Goal: Task Accomplishment & Management: Complete application form

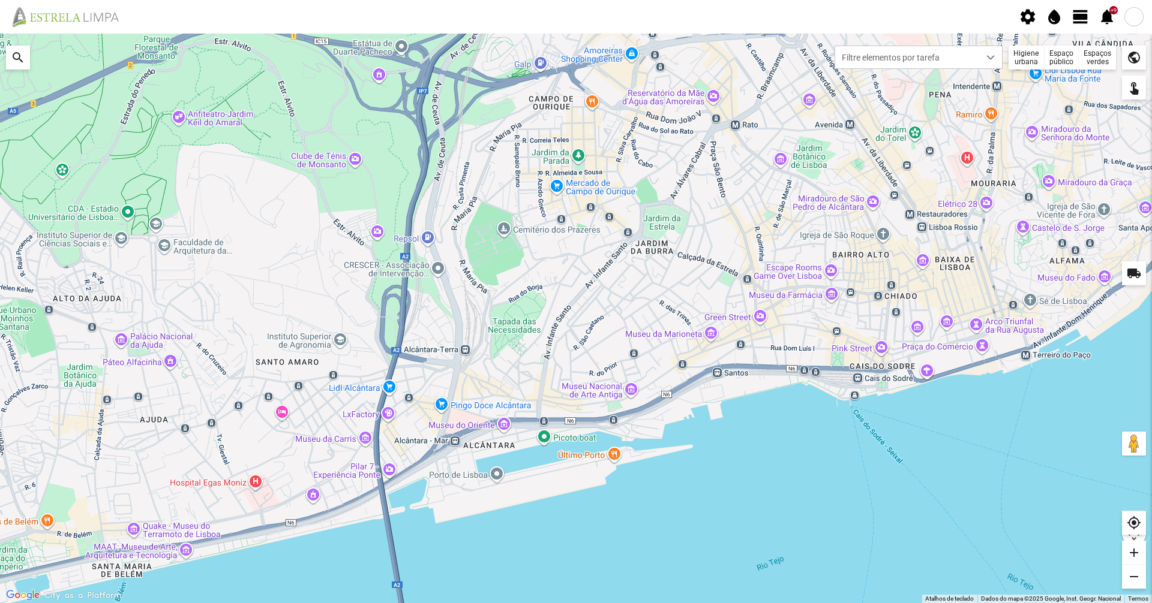
click at [1077, 20] on span "view_day" at bounding box center [1080, 17] width 18 height 18
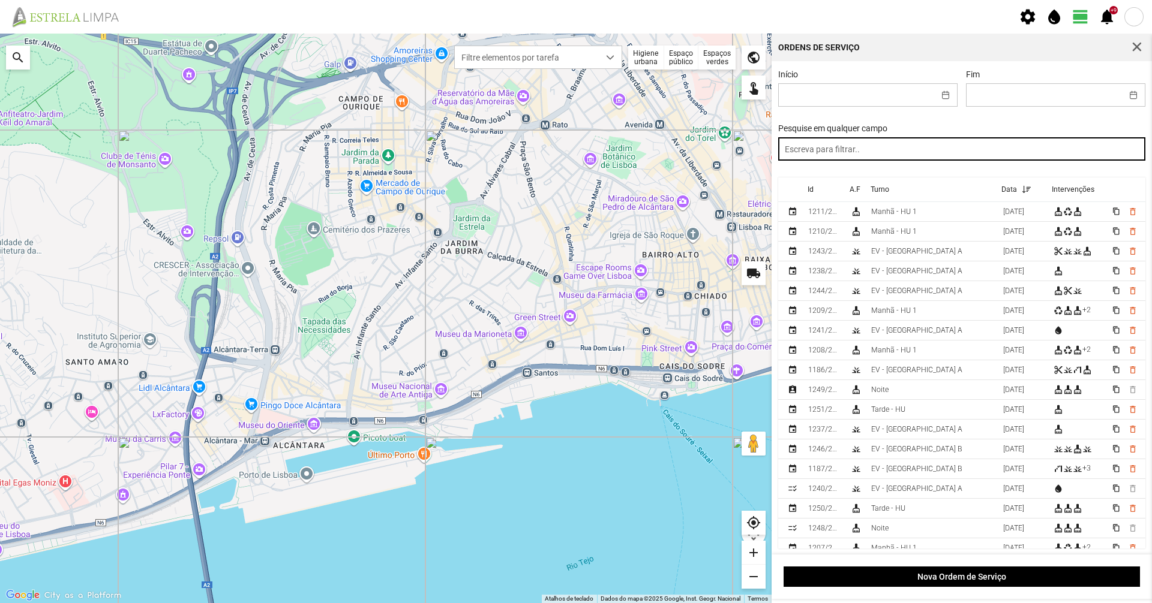
click at [970, 146] on input "text" at bounding box center [962, 148] width 368 height 23
type input "noite"
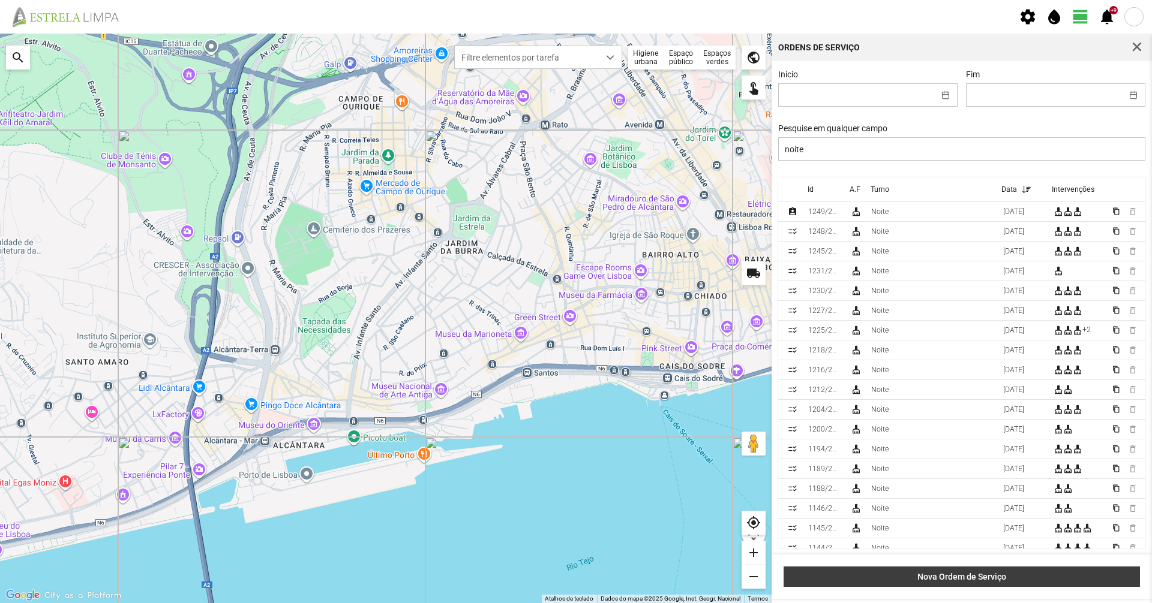
click at [948, 578] on span "Nova Ordem de Serviço" at bounding box center [962, 577] width 344 height 10
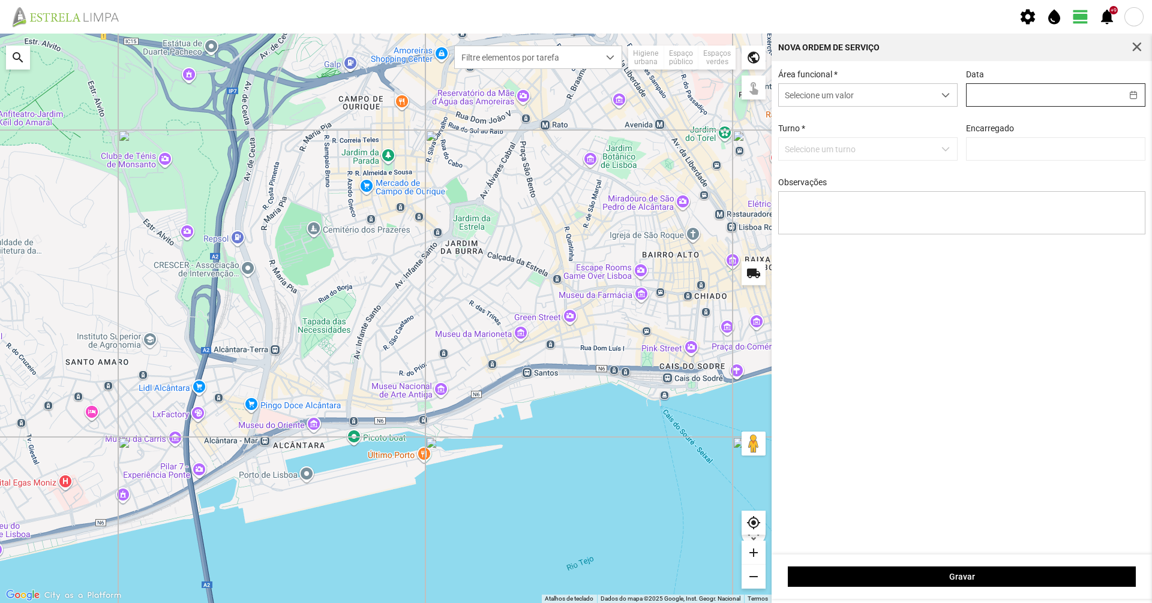
click at [1018, 102] on input "text" at bounding box center [1043, 95] width 155 height 22
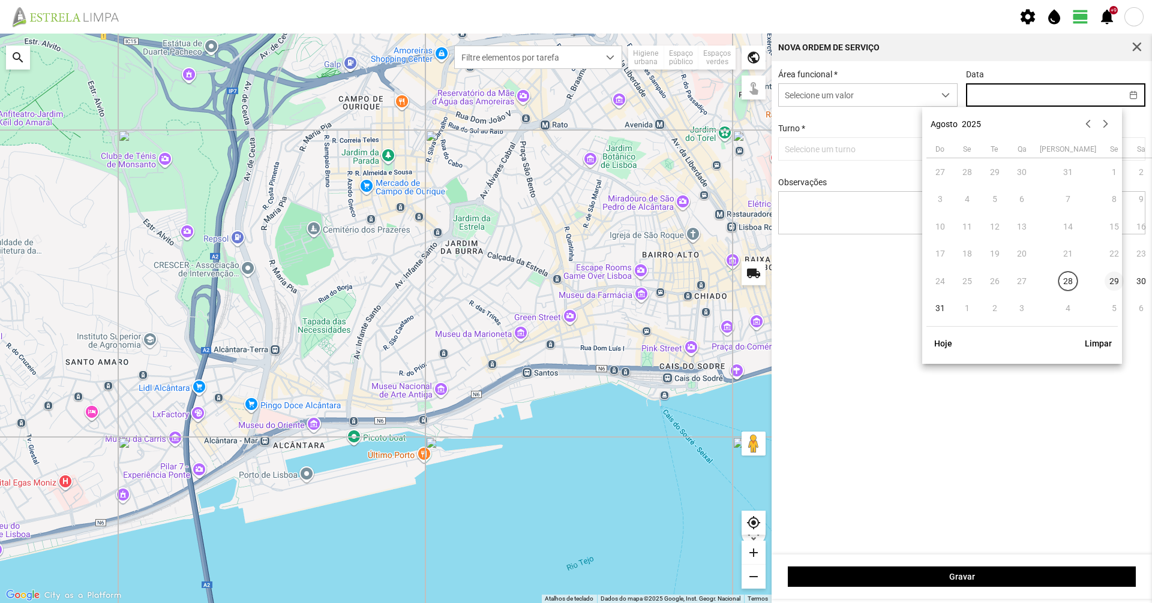
click at [1104, 284] on span "29" at bounding box center [1113, 281] width 19 height 19
type input "[DATE]"
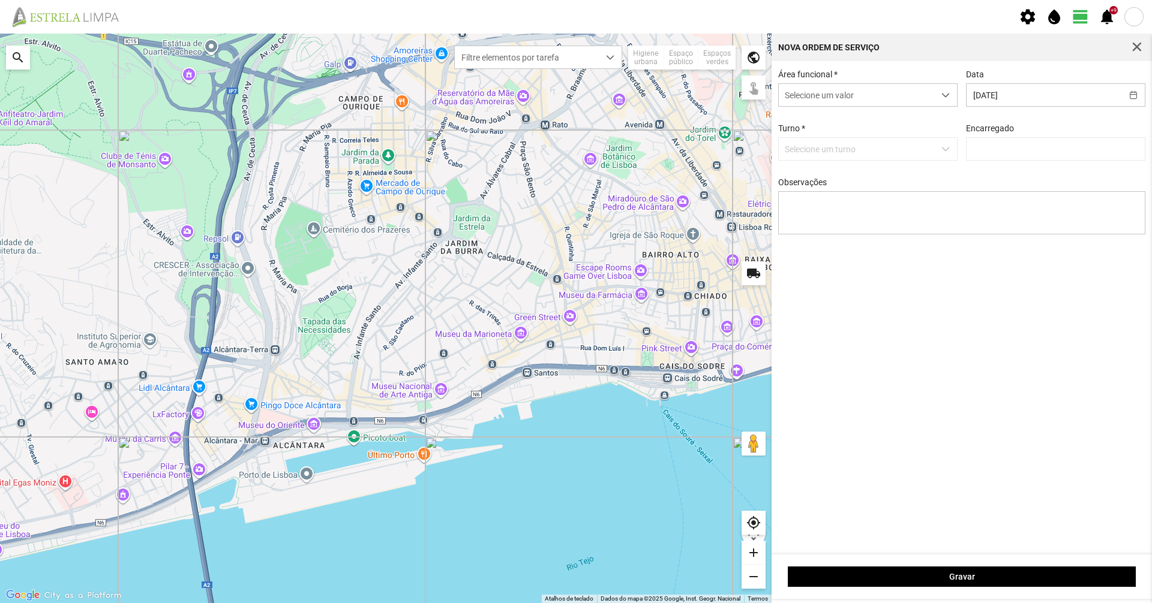
click at [876, 150] on p-dropdown "Selecione um turno" at bounding box center [867, 148] width 179 height 23
click at [900, 106] on span "Selecione um valor" at bounding box center [856, 95] width 155 height 22
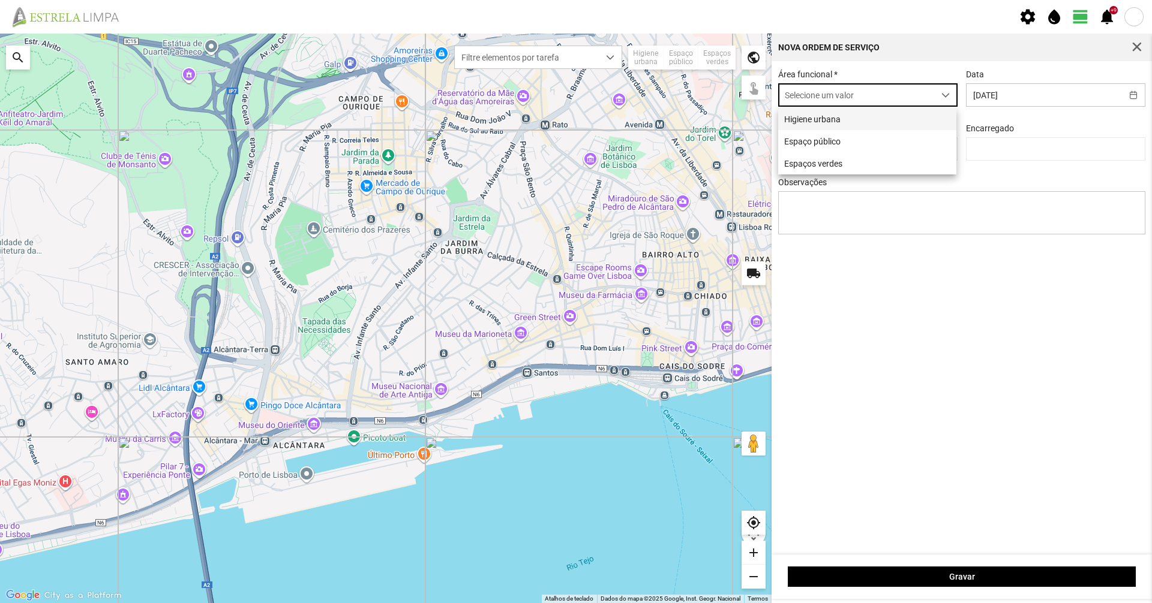
click at [887, 124] on li "Higiene urbana" at bounding box center [867, 119] width 178 height 22
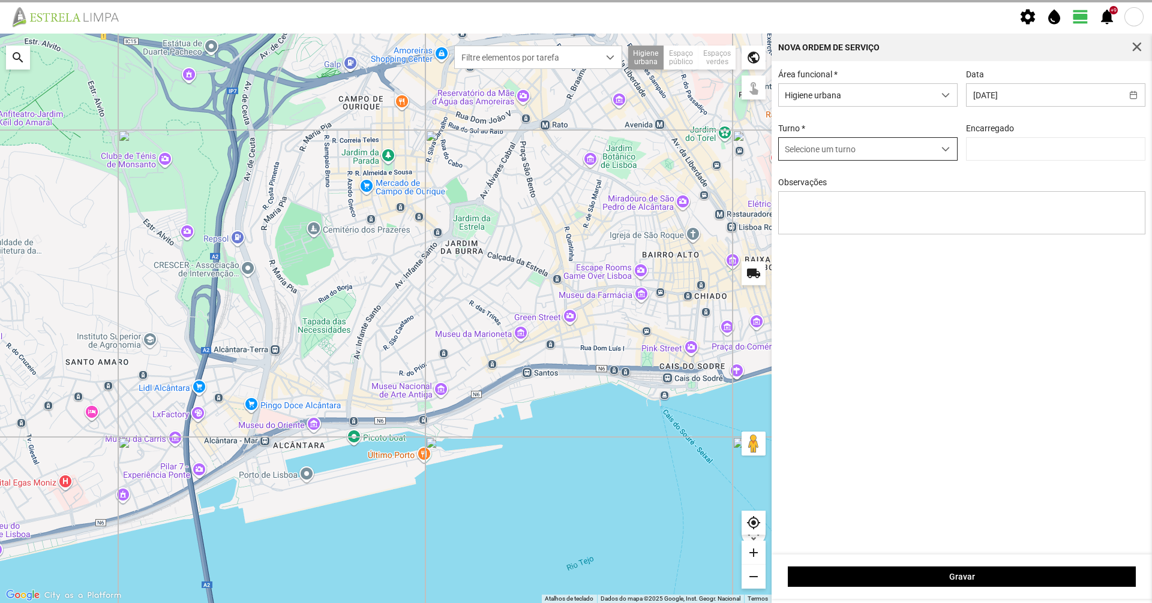
click at [877, 147] on span "Selecione um turno" at bounding box center [856, 149] width 155 height 22
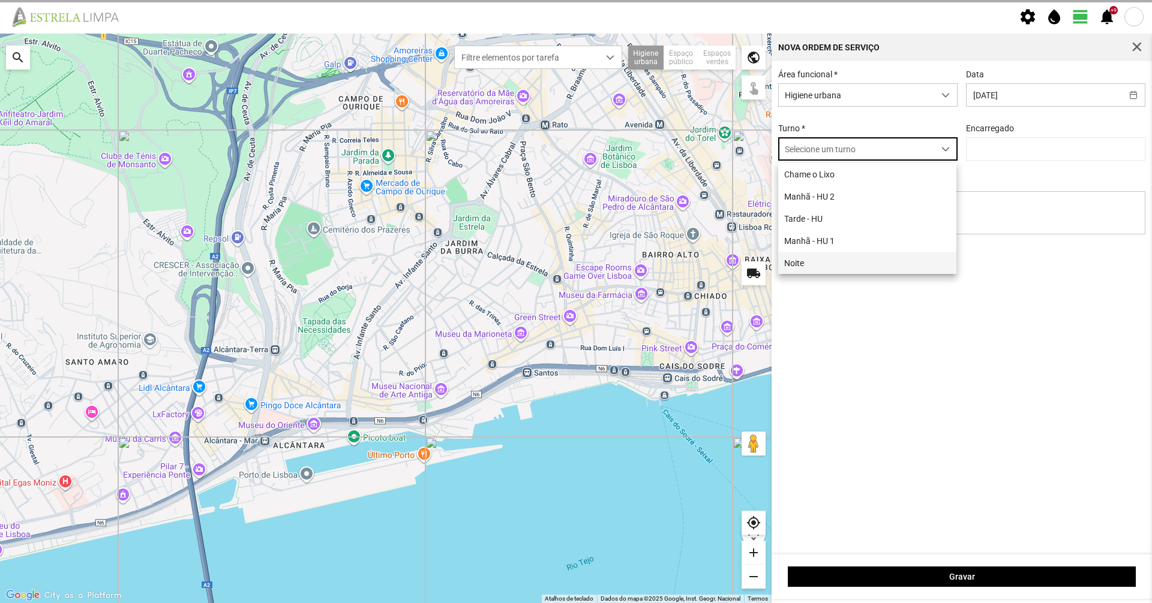
click at [830, 262] on li "Noite" at bounding box center [867, 263] width 178 height 22
click at [888, 255] on li "Noite" at bounding box center [867, 263] width 178 height 22
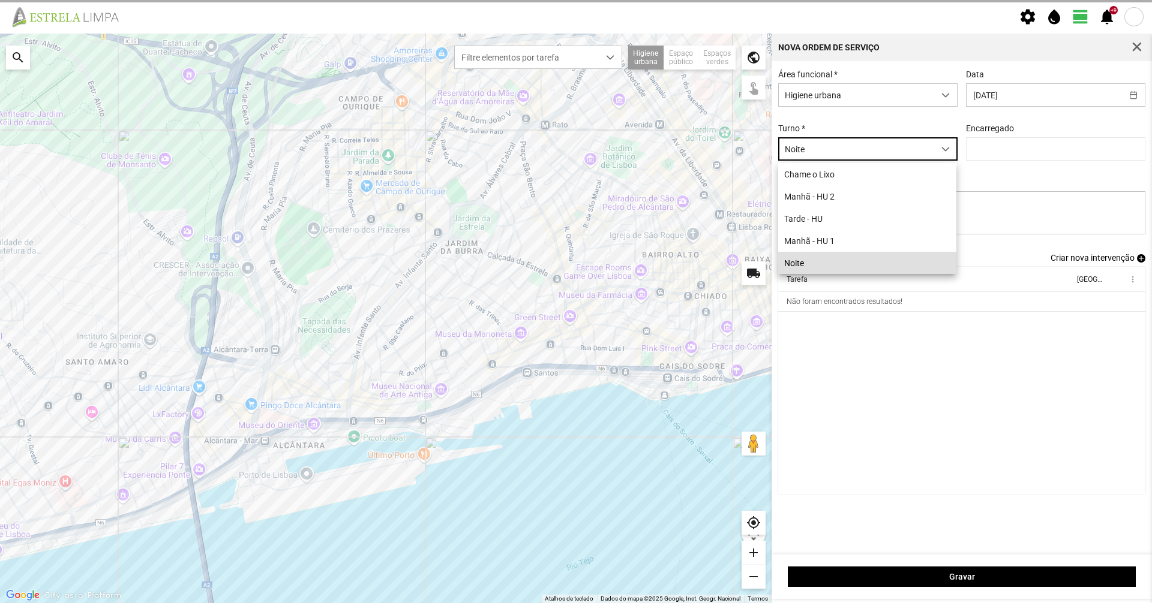
type input "[PERSON_NAME]"
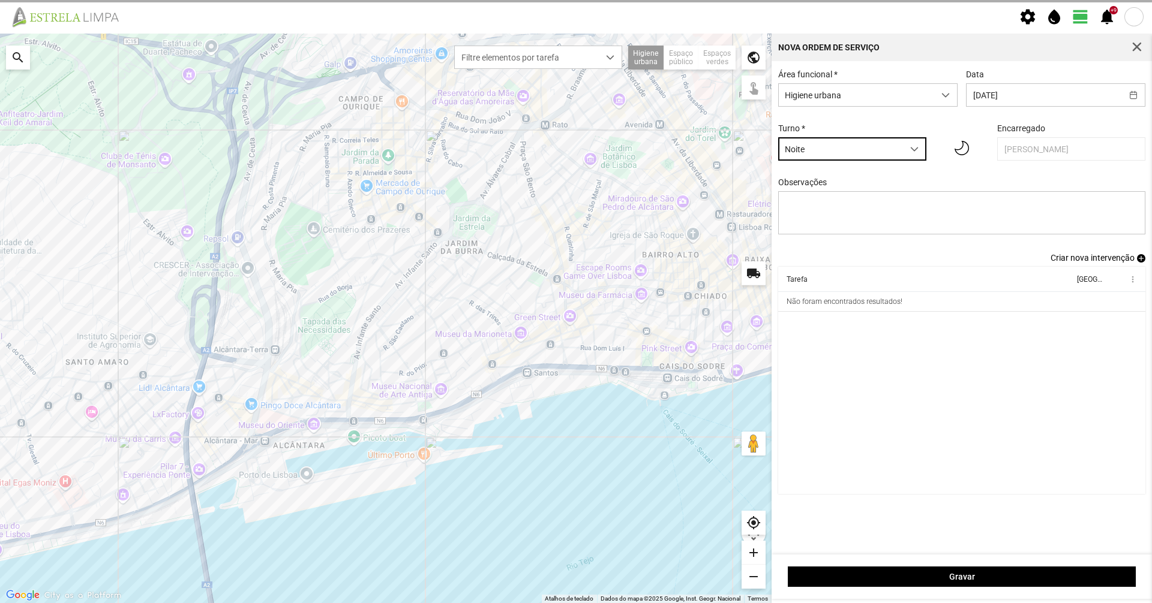
click at [861, 271] on th "Tarefa" at bounding box center [925, 279] width 295 height 25
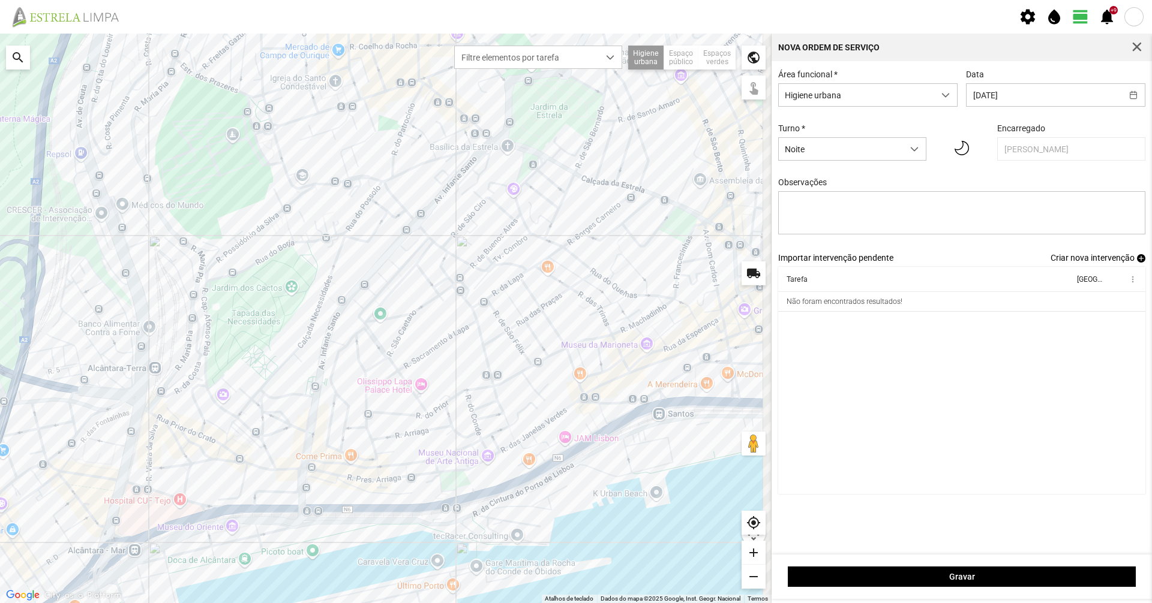
drag, startPoint x: 474, startPoint y: 356, endPoint x: 347, endPoint y: 483, distance: 179.8
click at [347, 483] on div at bounding box center [385, 319] width 771 height 570
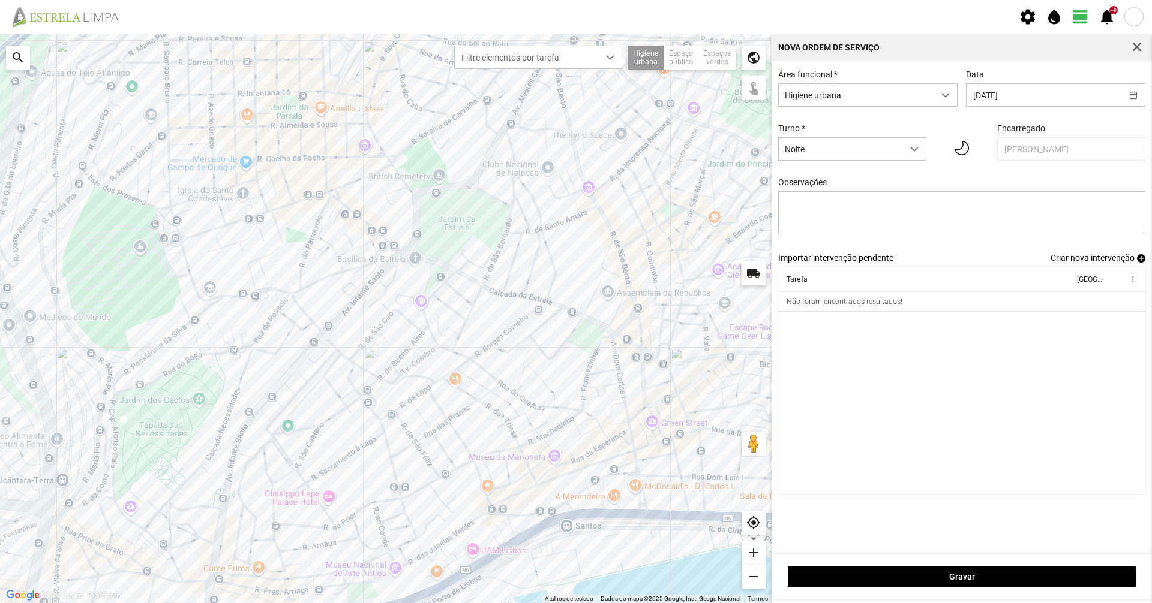
click at [374, 331] on div at bounding box center [385, 319] width 771 height 570
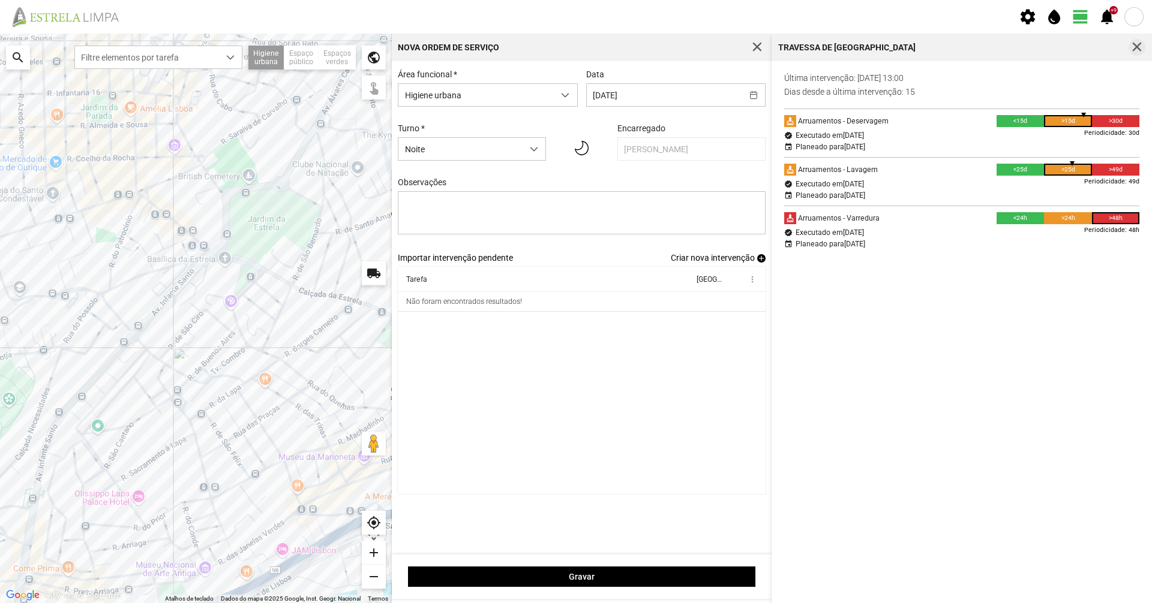
click at [1135, 43] on span "button" at bounding box center [1136, 47] width 11 height 11
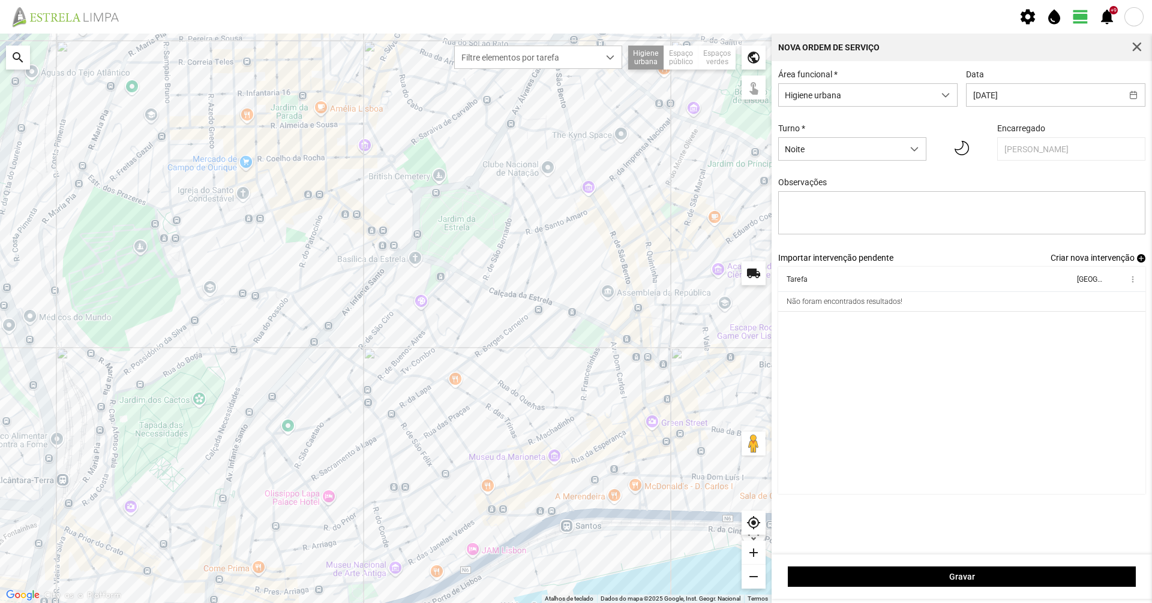
click at [1084, 263] on span "Criar nova intervenção" at bounding box center [1092, 258] width 84 height 10
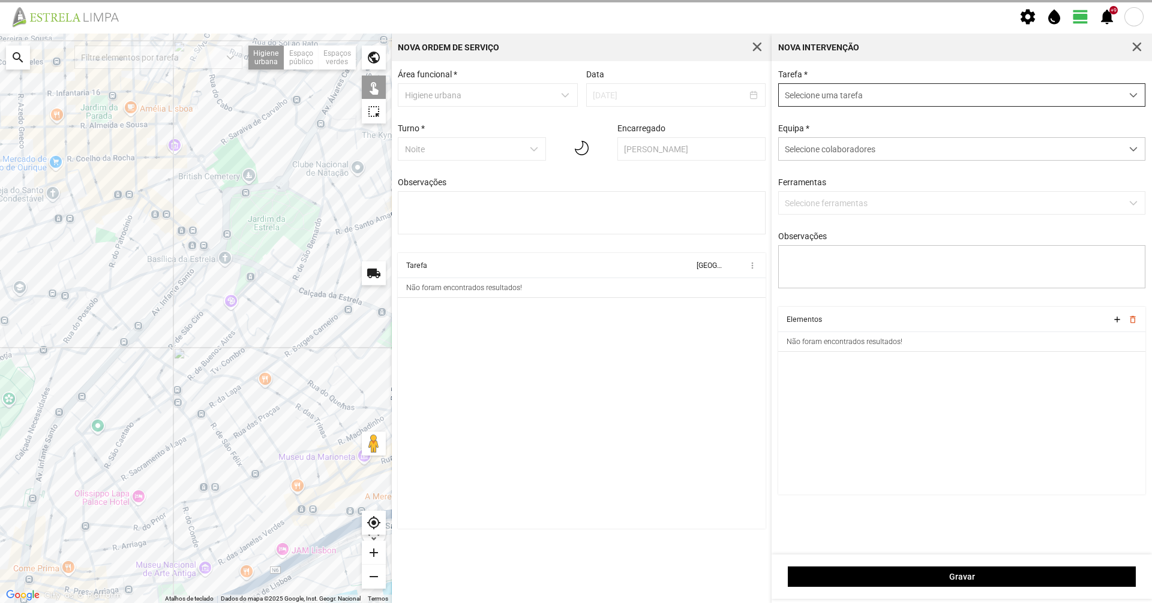
click at [841, 94] on span "Selecione uma tarefa" at bounding box center [950, 95] width 343 height 22
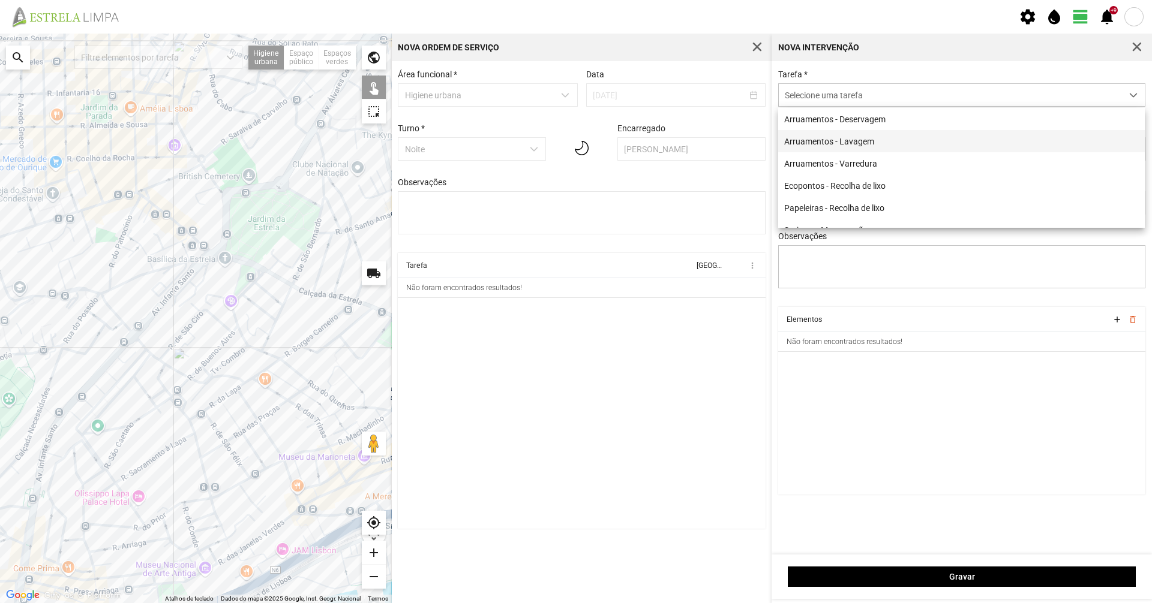
click at [839, 140] on li "Arruamentos - Lavagem" at bounding box center [961, 141] width 366 height 22
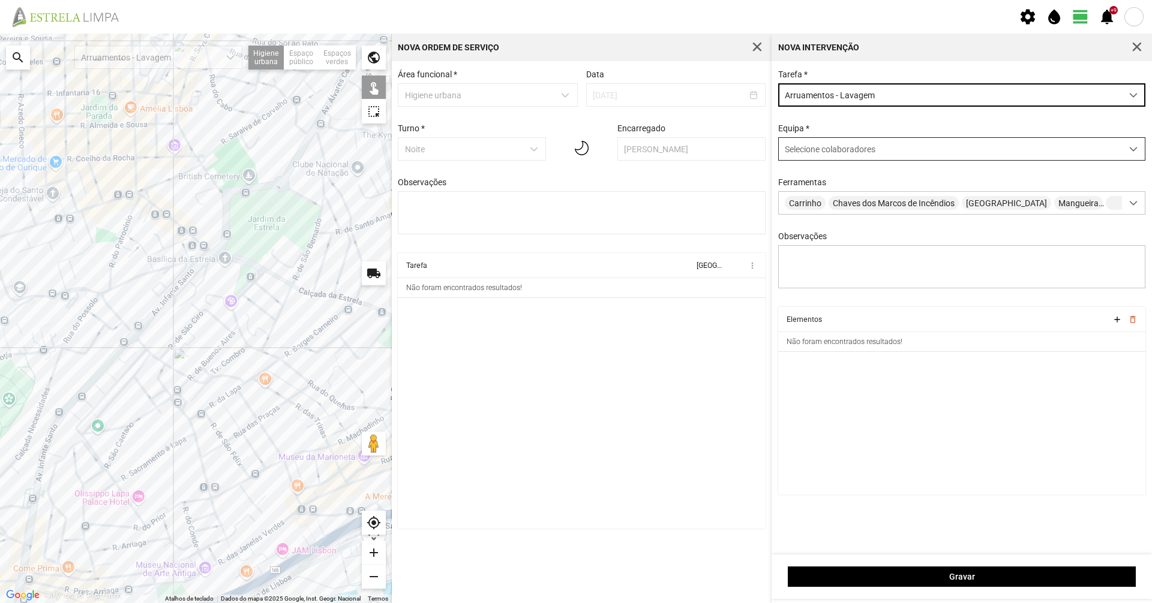
click at [785, 152] on span "Selecione colaboradores" at bounding box center [830, 150] width 91 height 10
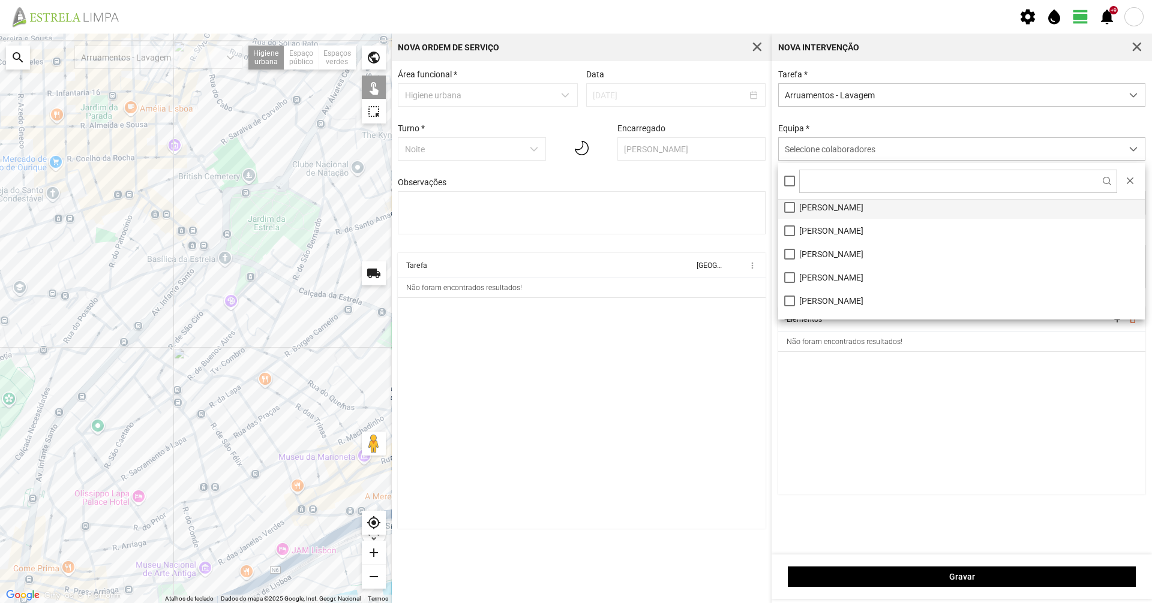
scroll to position [67, 0]
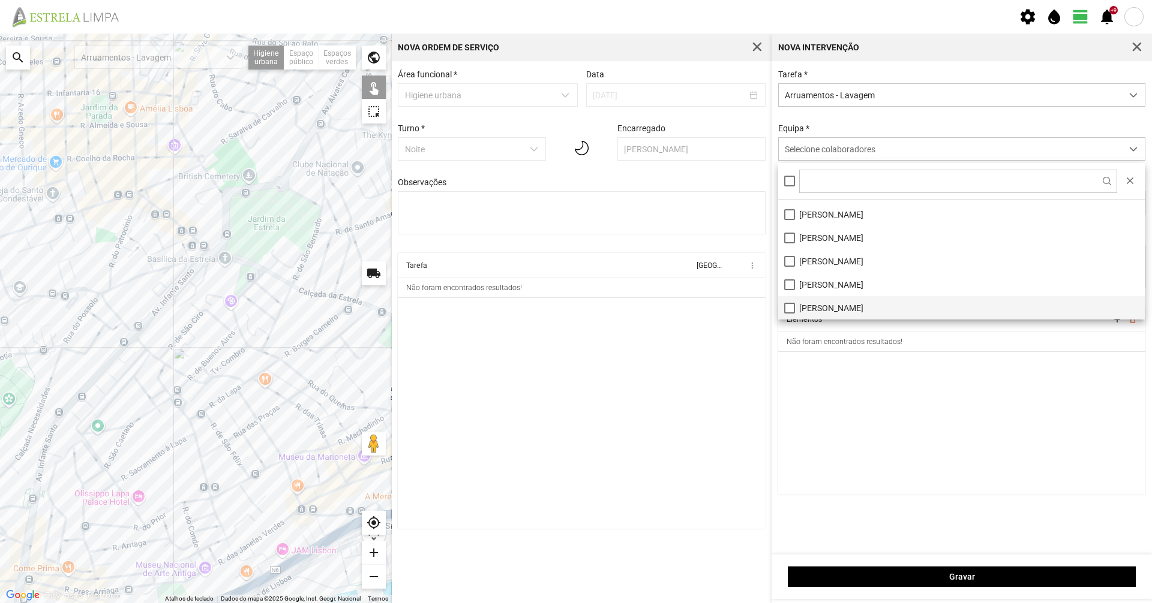
click at [815, 305] on li "[PERSON_NAME]" at bounding box center [961, 307] width 366 height 23
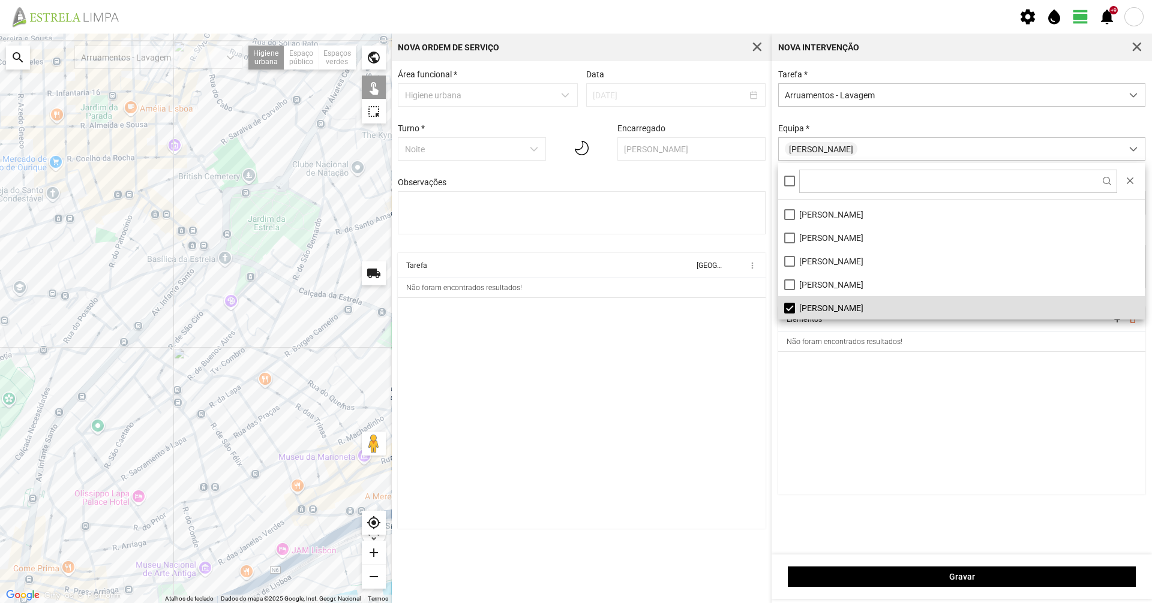
click at [181, 334] on div at bounding box center [196, 319] width 392 height 570
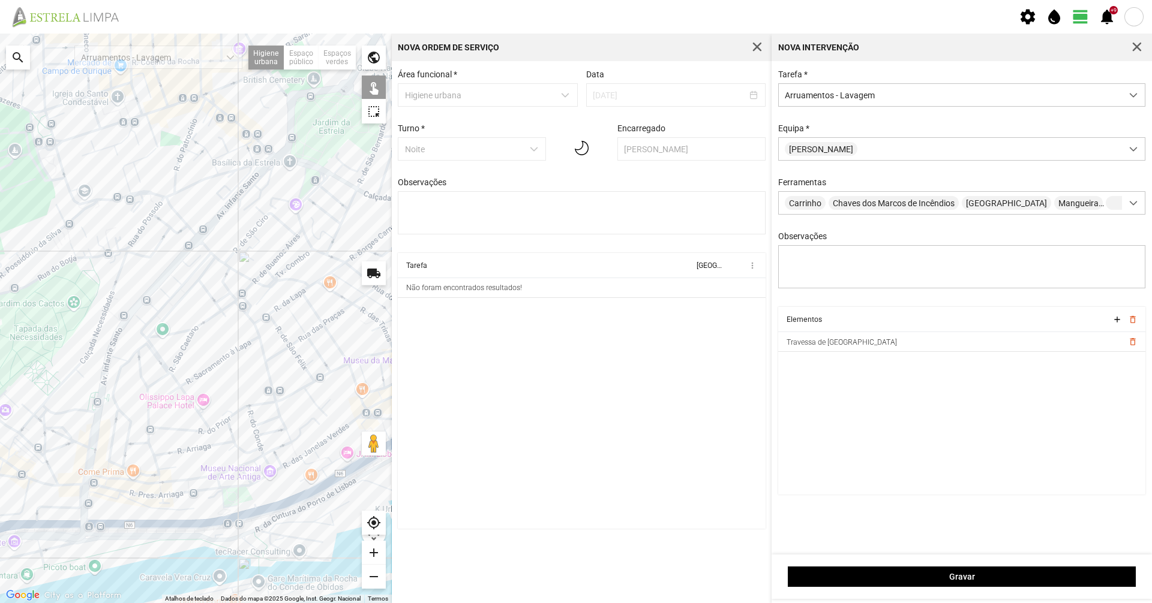
drag, startPoint x: 188, startPoint y: 342, endPoint x: 254, endPoint y: 246, distance: 116.6
click at [254, 246] on div at bounding box center [196, 319] width 392 height 570
click at [208, 247] on div at bounding box center [196, 319] width 392 height 570
click at [214, 256] on div at bounding box center [196, 319] width 392 height 570
click at [220, 261] on div at bounding box center [196, 319] width 392 height 570
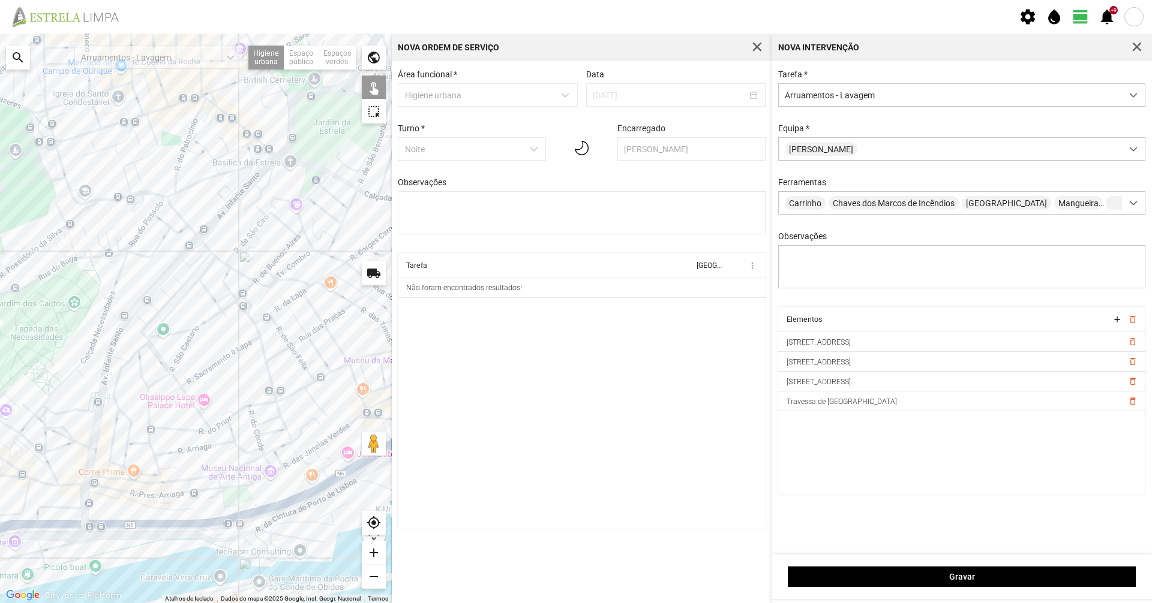
click at [230, 268] on div at bounding box center [196, 319] width 392 height 570
click at [237, 272] on div at bounding box center [196, 319] width 392 height 570
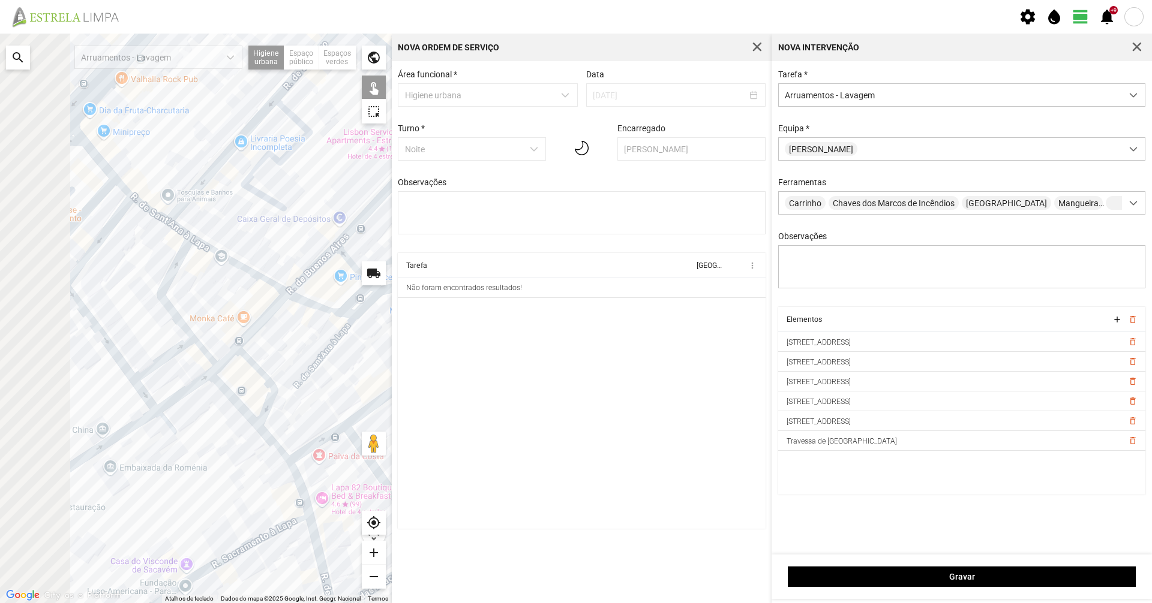
drag, startPoint x: 140, startPoint y: 285, endPoint x: 227, endPoint y: 277, distance: 87.3
click at [227, 277] on div at bounding box center [196, 319] width 392 height 570
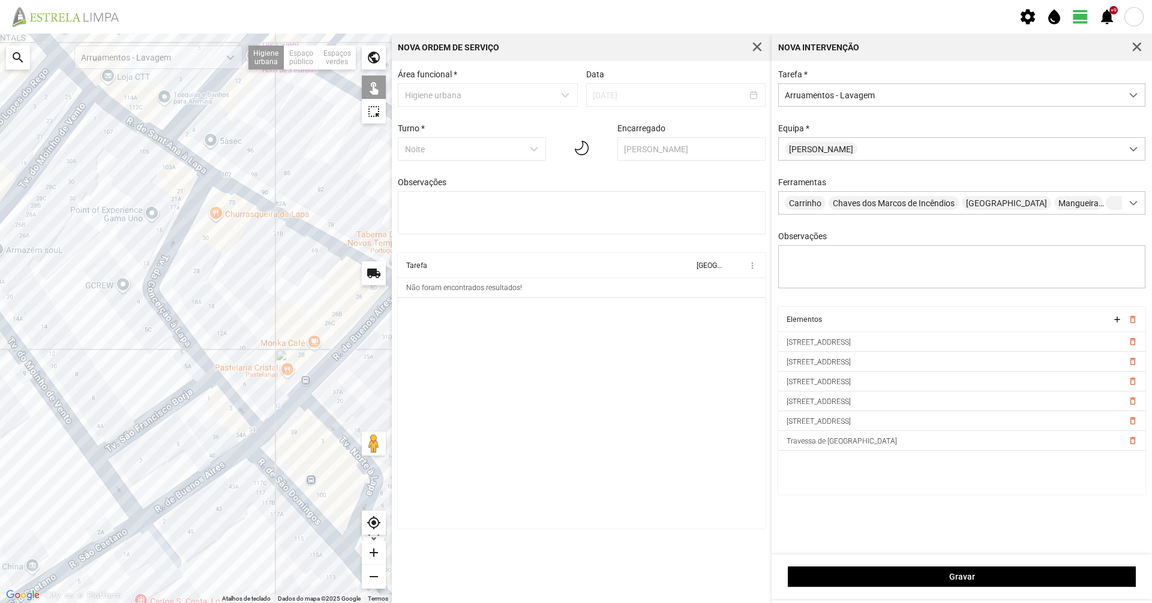
click at [172, 323] on div at bounding box center [196, 319] width 392 height 570
click at [146, 426] on div at bounding box center [196, 319] width 392 height 570
click at [76, 425] on div at bounding box center [196, 319] width 392 height 570
click at [101, 462] on div at bounding box center [196, 319] width 392 height 570
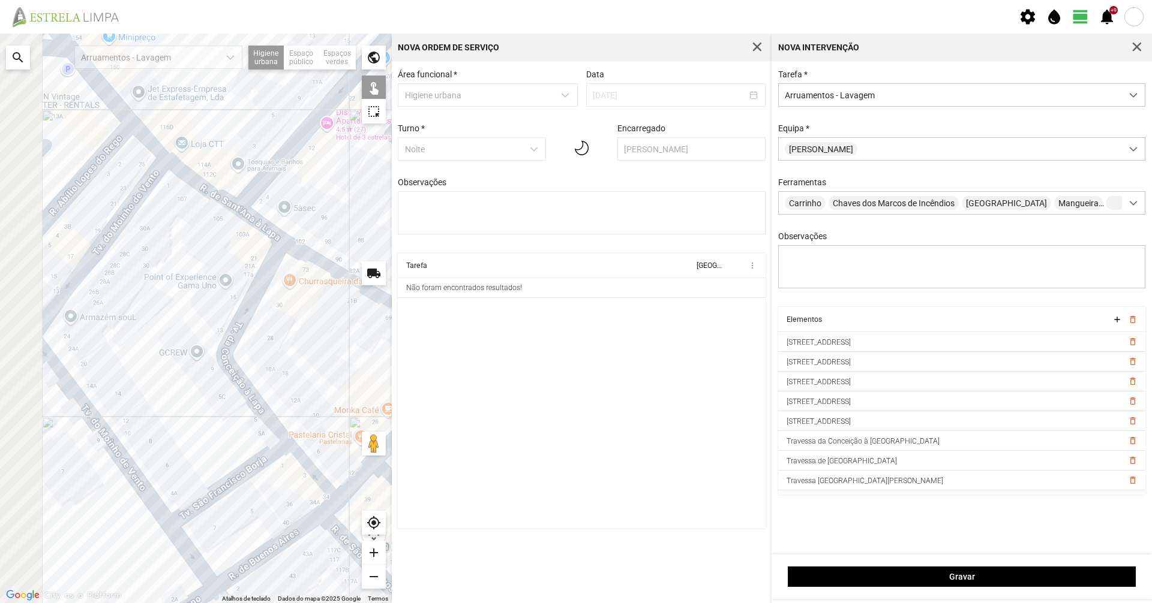
drag, startPoint x: 92, startPoint y: 371, endPoint x: 169, endPoint y: 441, distance: 103.2
click at [169, 441] on div at bounding box center [196, 319] width 392 height 570
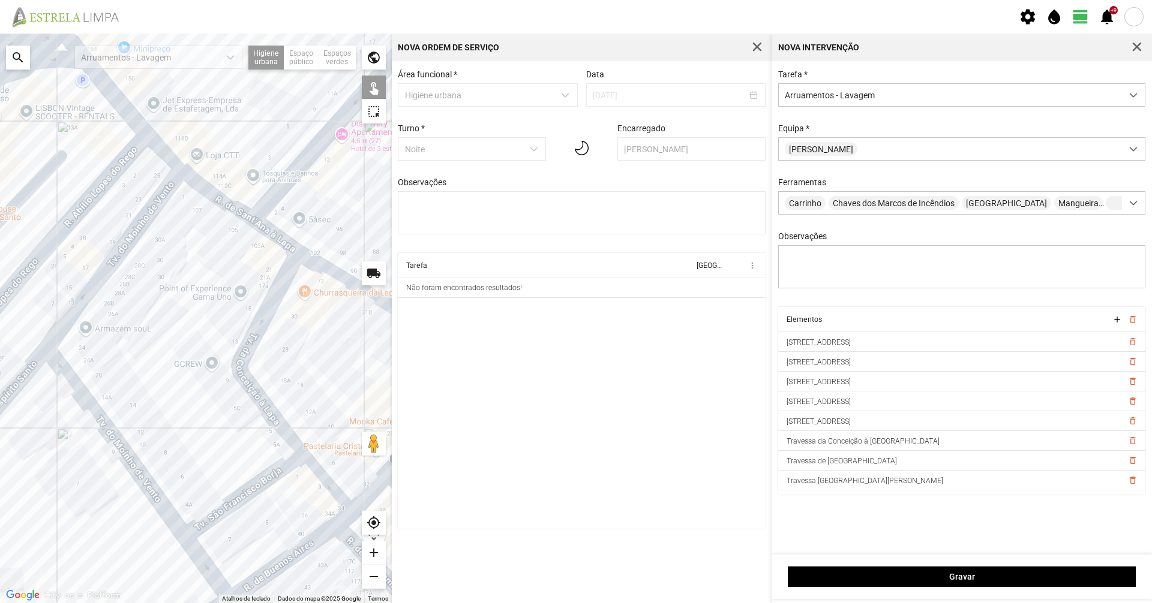
click at [107, 262] on div at bounding box center [196, 319] width 392 height 570
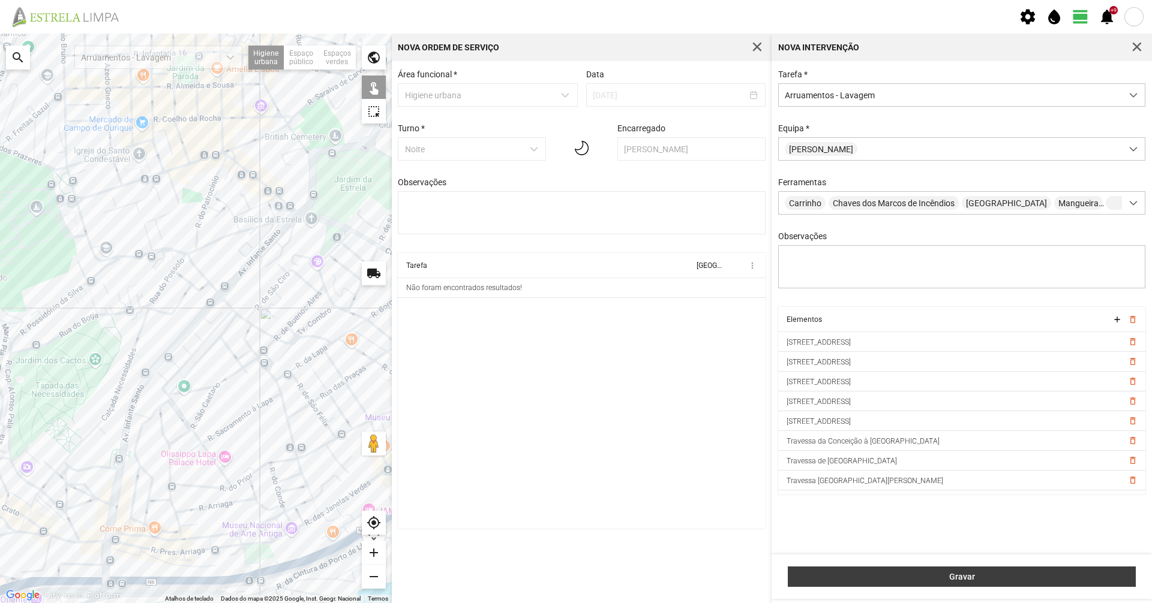
click at [842, 568] on button "Gravar" at bounding box center [962, 577] width 348 height 20
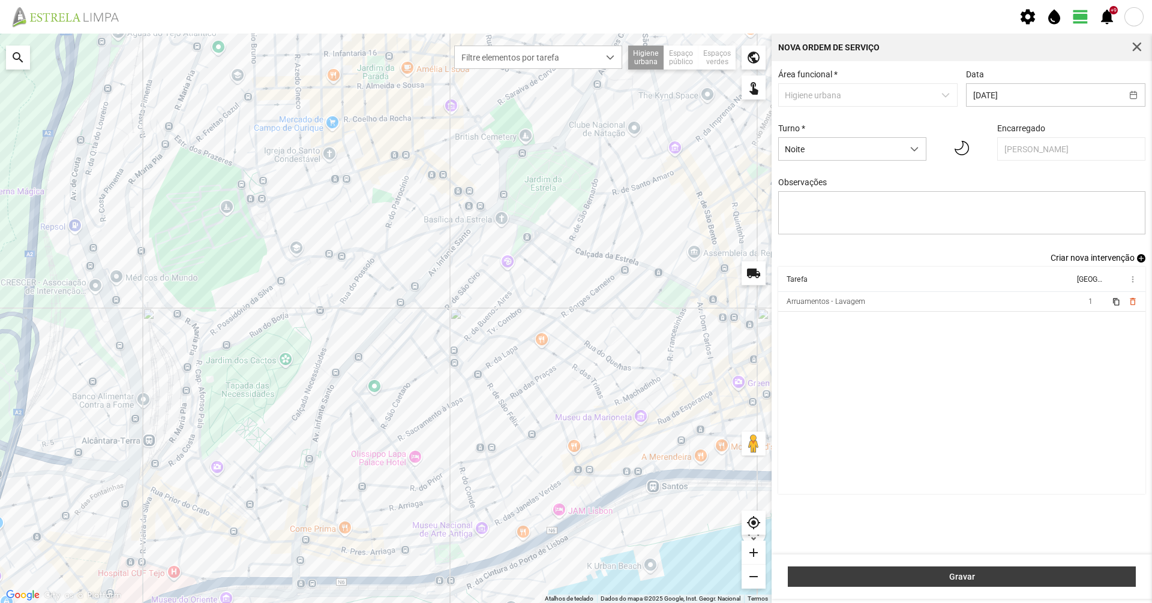
click at [843, 568] on button "Gravar" at bounding box center [962, 577] width 348 height 20
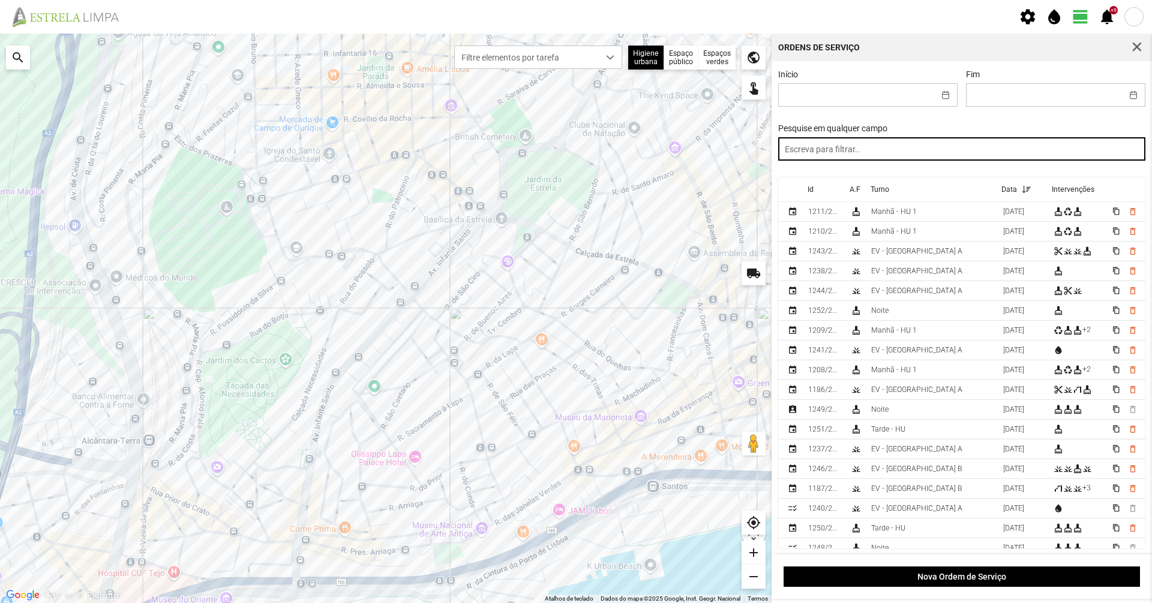
click at [811, 149] on input "text" at bounding box center [962, 148] width 368 height 23
click at [837, 161] on input "text" at bounding box center [962, 148] width 368 height 23
type input "noite"
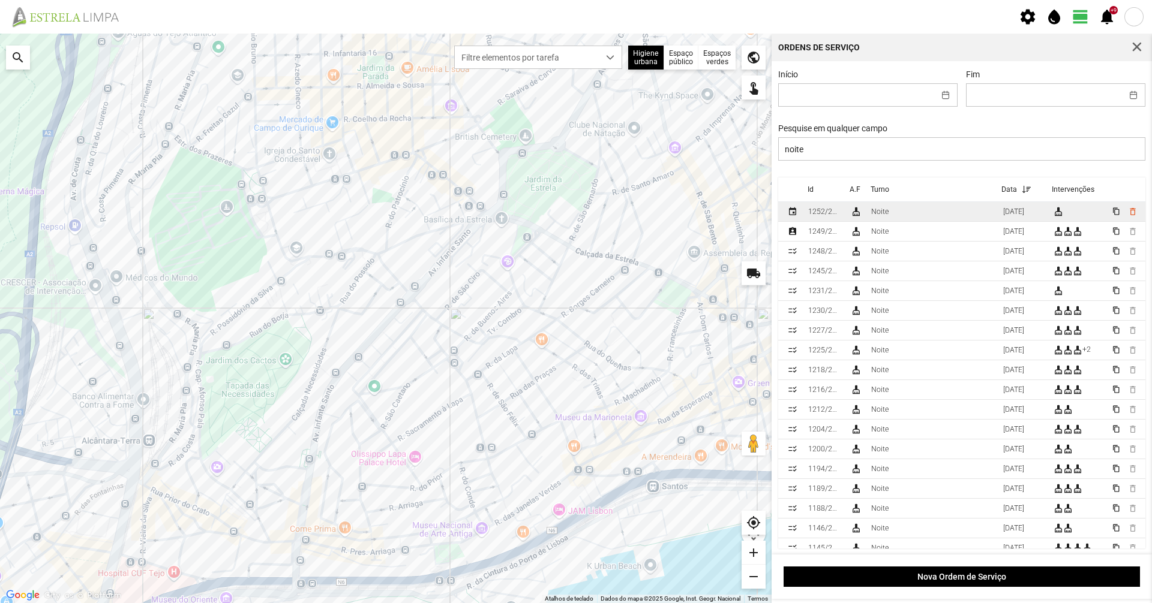
click at [827, 209] on td "1252/2025" at bounding box center [824, 212] width 42 height 20
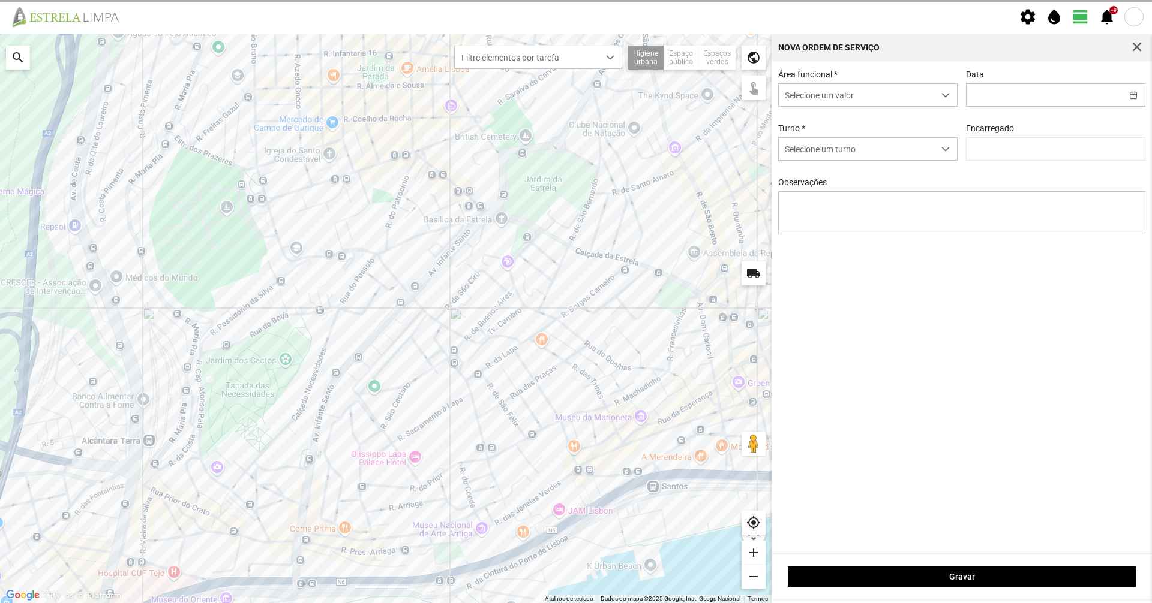
type input "[DATE]"
type input "[PERSON_NAME]"
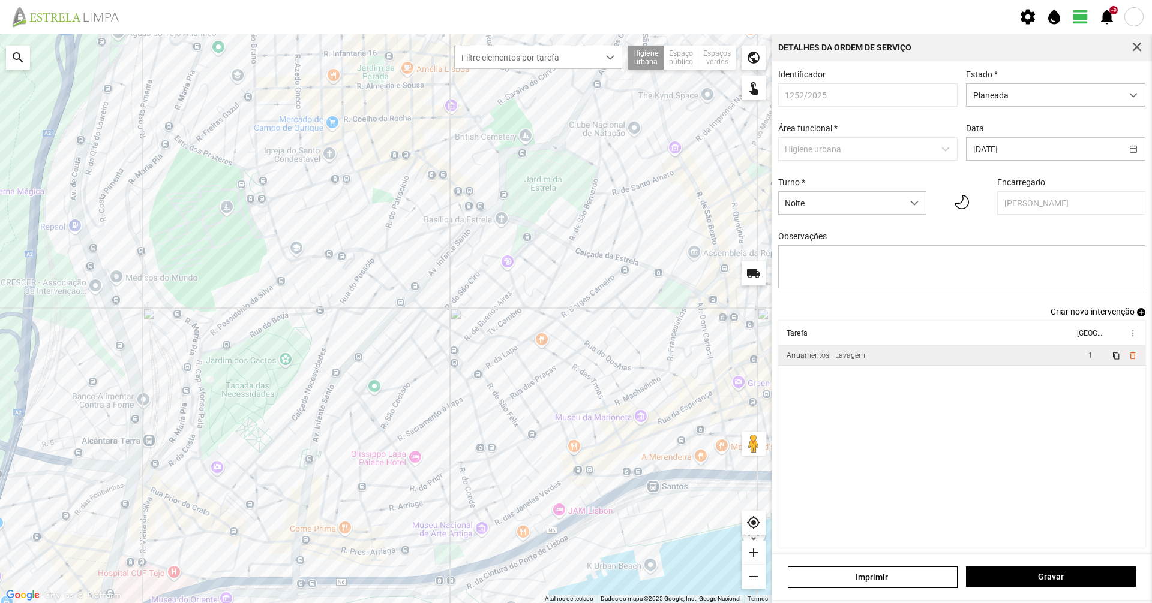
click at [864, 361] on td "Arruamentos - Lavagem" at bounding box center [926, 356] width 296 height 20
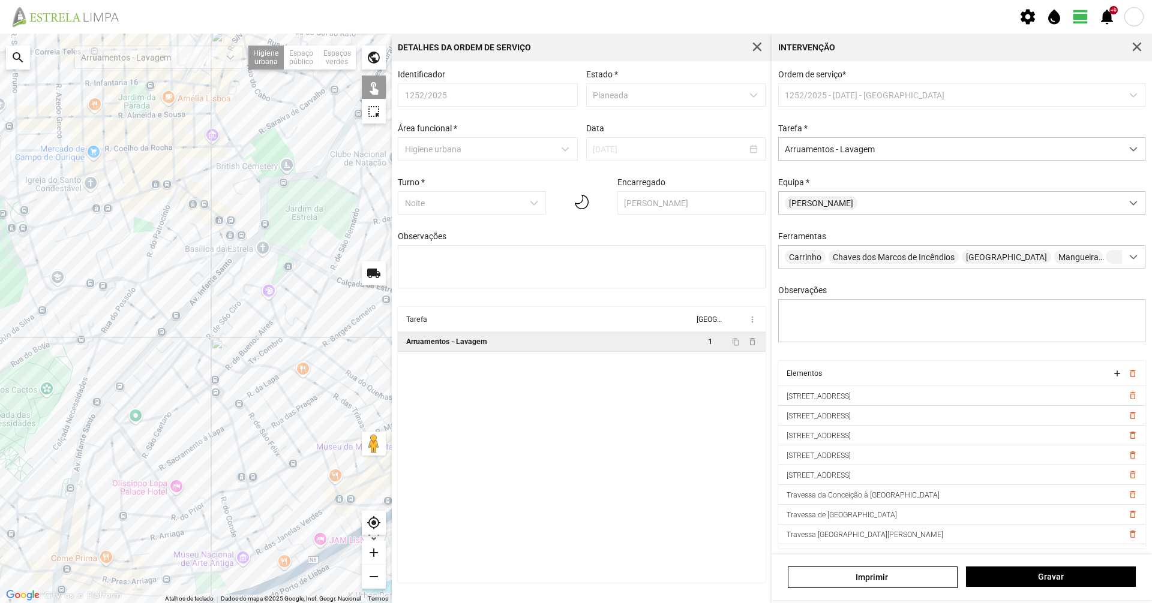
drag, startPoint x: 310, startPoint y: 366, endPoint x: 259, endPoint y: 398, distance: 60.6
click at [259, 398] on div at bounding box center [196, 319] width 392 height 570
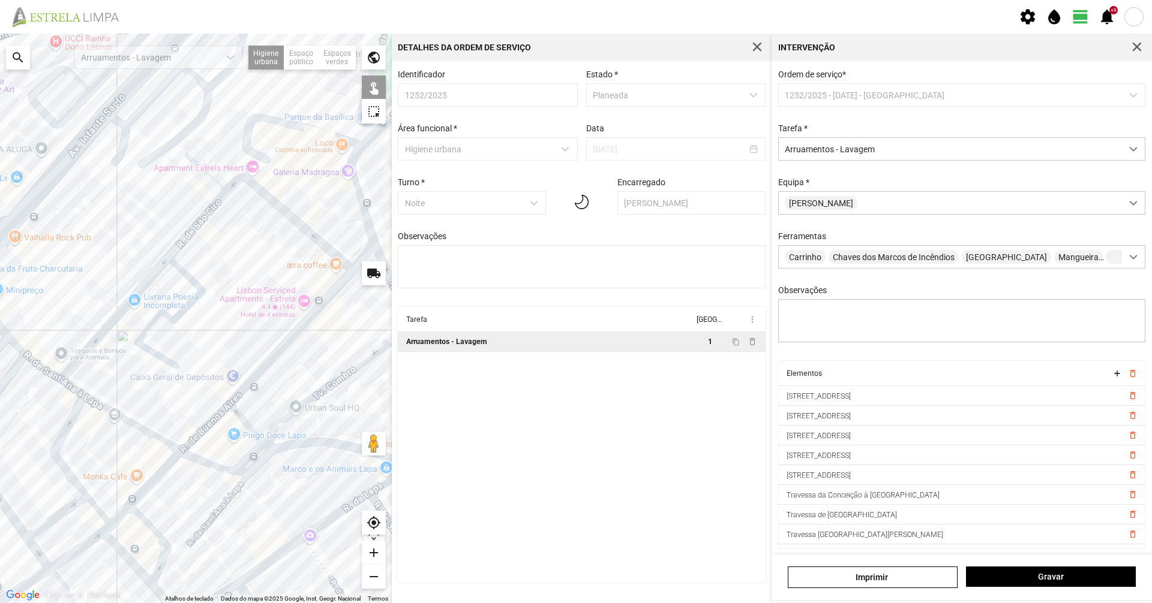
drag, startPoint x: 205, startPoint y: 309, endPoint x: 212, endPoint y: 324, distance: 16.6
click at [212, 324] on div at bounding box center [196, 319] width 392 height 570
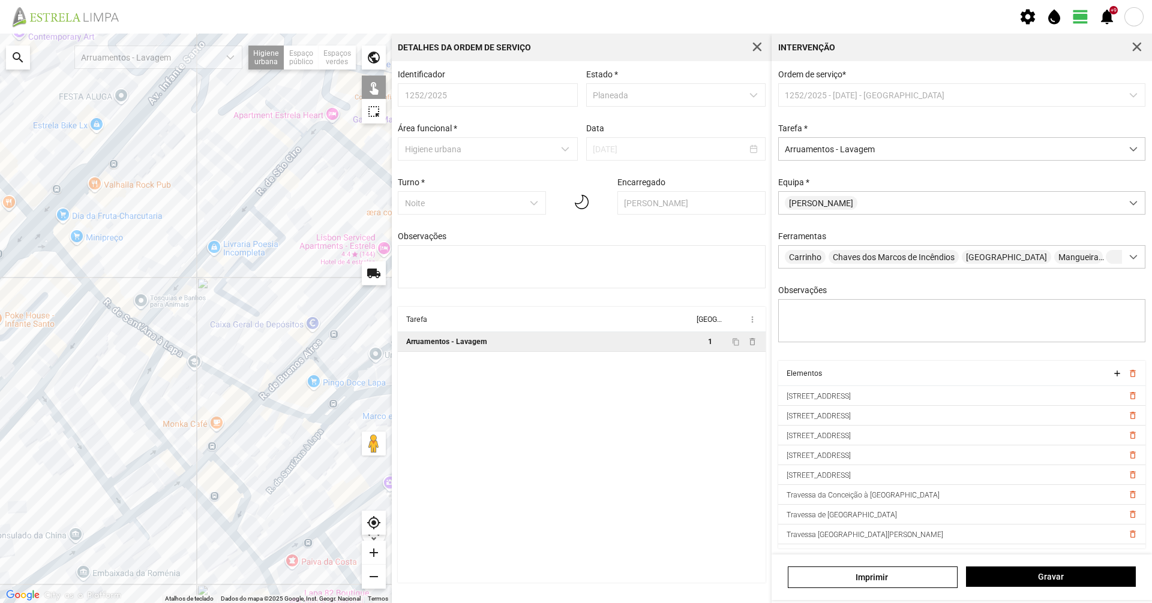
drag, startPoint x: 81, startPoint y: 481, endPoint x: 170, endPoint y: 414, distance: 111.0
click at [170, 414] on div at bounding box center [196, 319] width 392 height 570
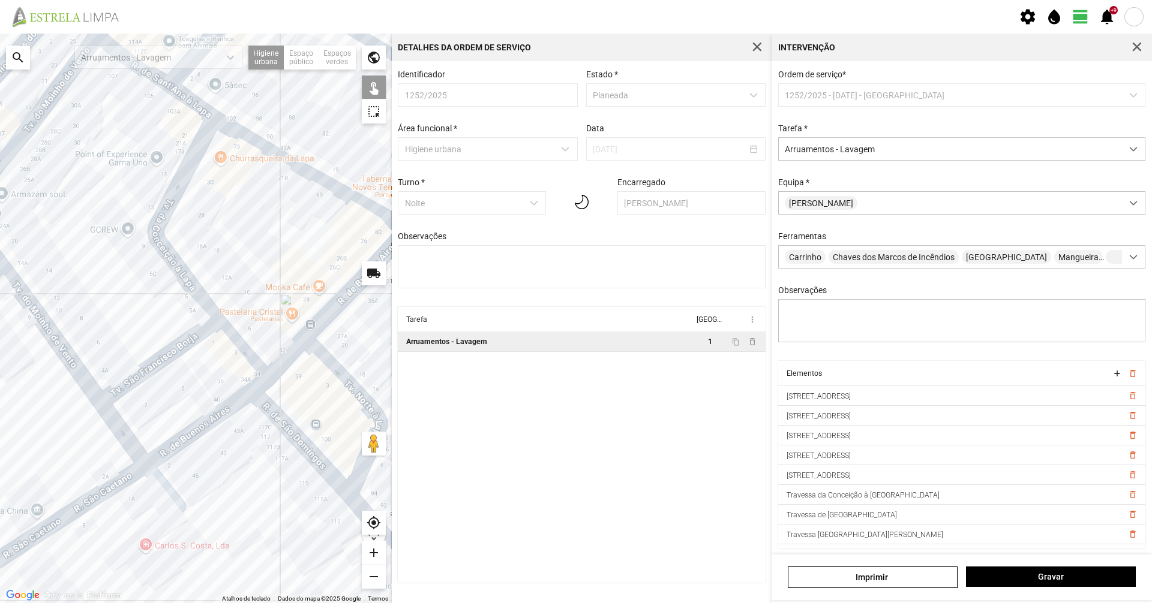
drag, startPoint x: 65, startPoint y: 306, endPoint x: 150, endPoint y: 312, distance: 85.4
click at [150, 312] on div at bounding box center [196, 319] width 392 height 570
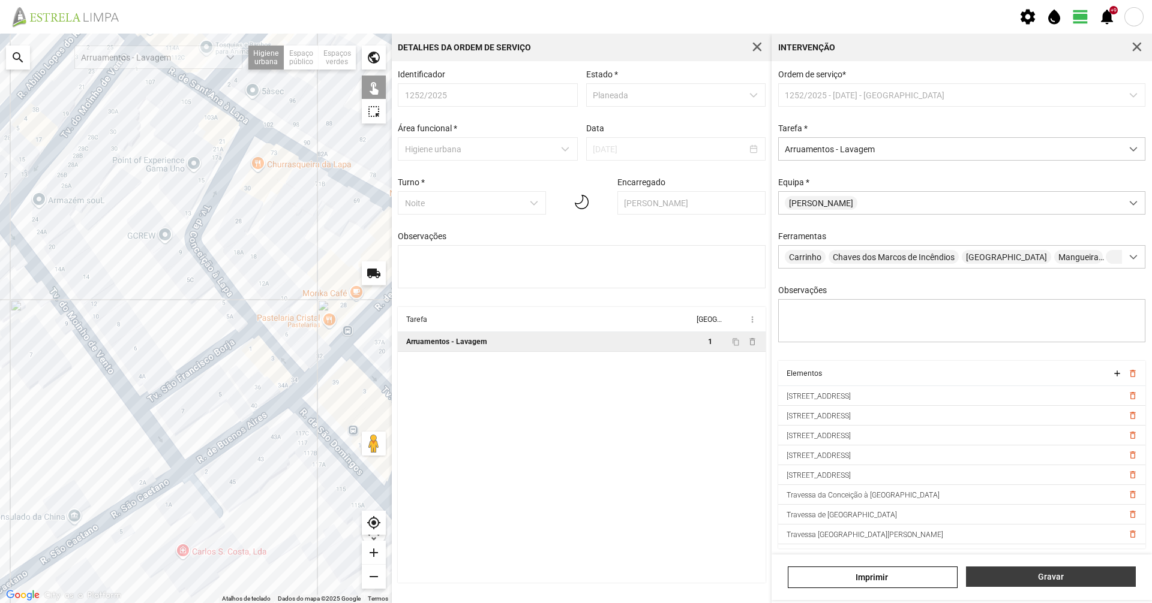
click at [1000, 579] on span "Gravar" at bounding box center [1050, 577] width 157 height 10
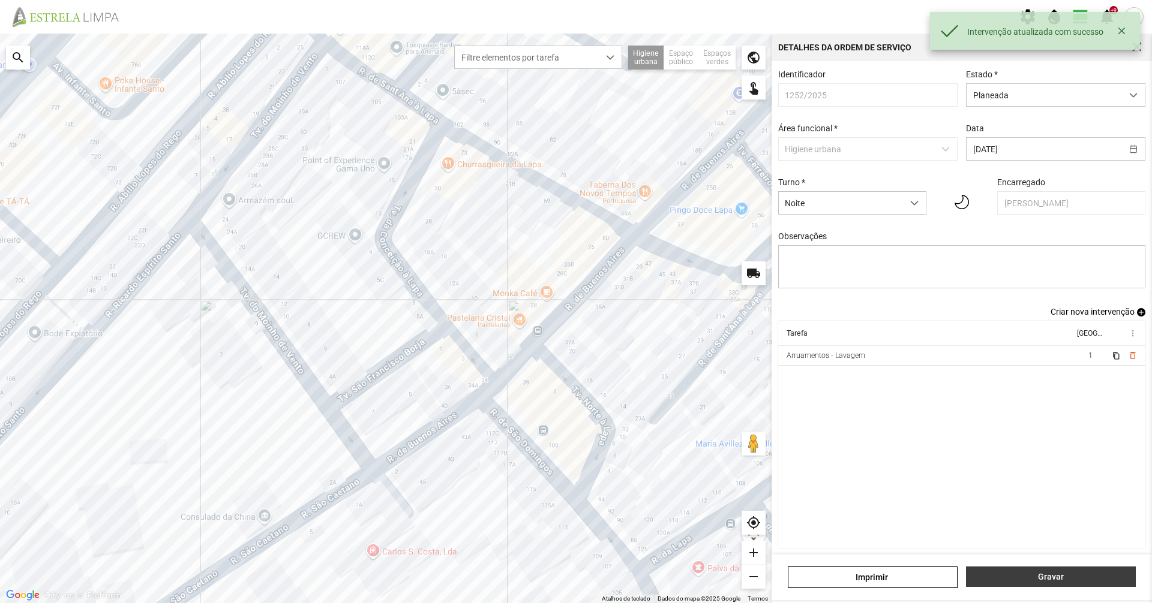
click at [1028, 567] on button "Gravar" at bounding box center [1051, 577] width 170 height 20
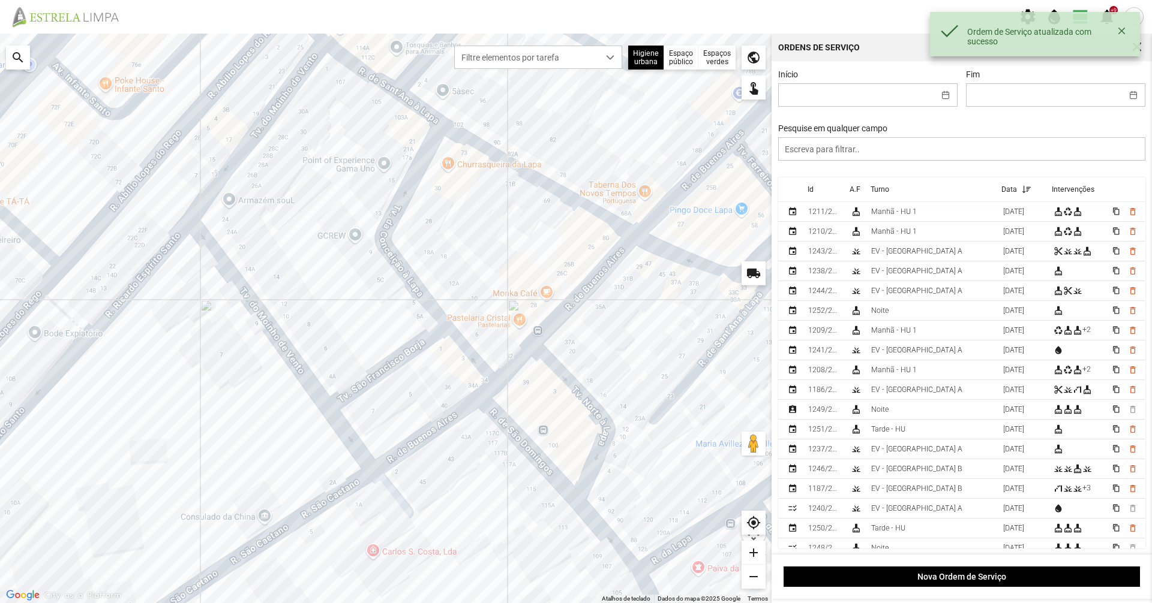
click at [908, 164] on div "Início Fim Pesquise em qualquer campo" at bounding box center [962, 124] width 376 height 108
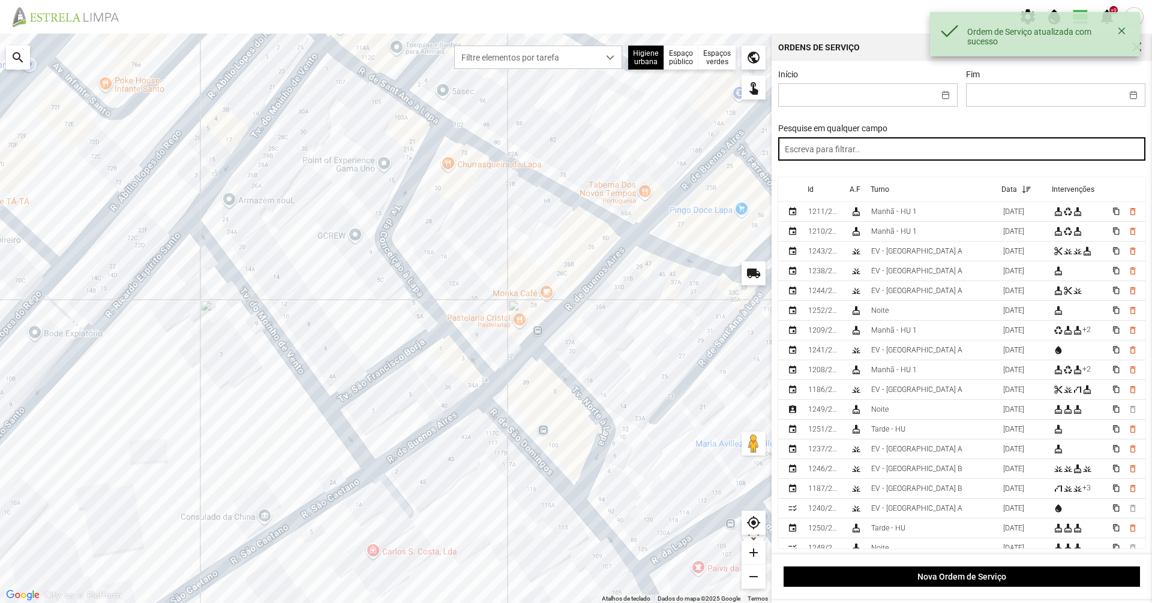
click at [907, 159] on input "text" at bounding box center [962, 148] width 368 height 23
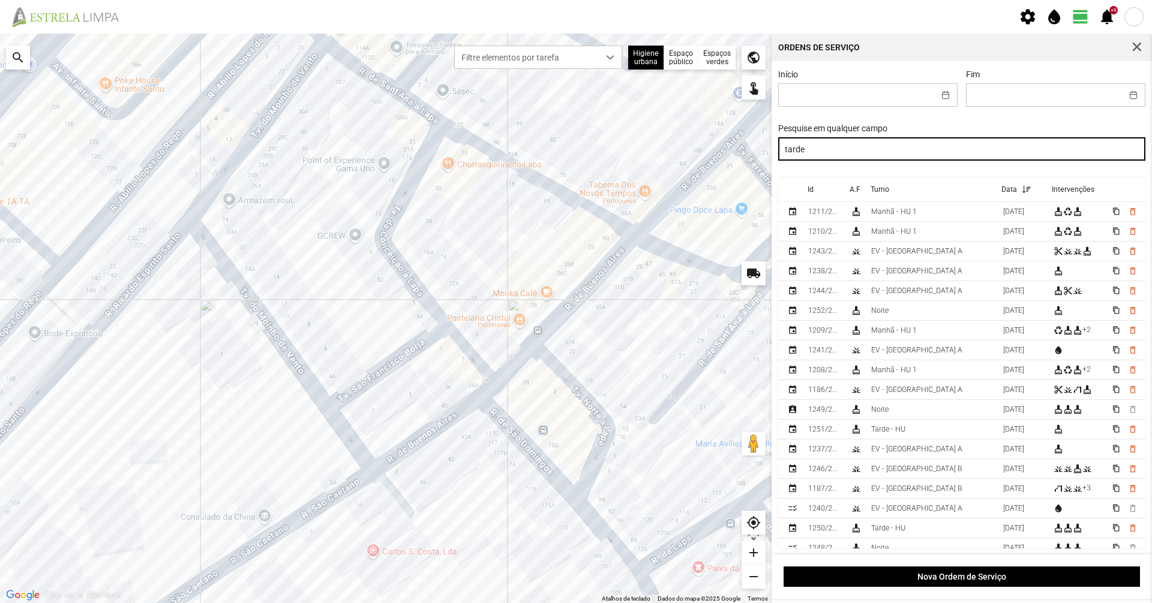
type input "tarde"
